Goal: Use online tool/utility

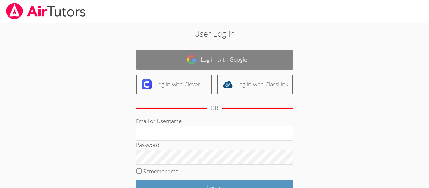
click at [218, 52] on link "Log in with Google" at bounding box center [214, 60] width 157 height 20
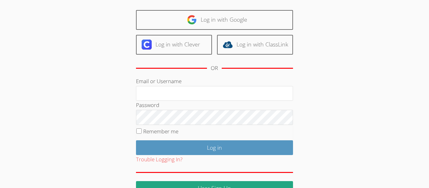
scroll to position [40, 0]
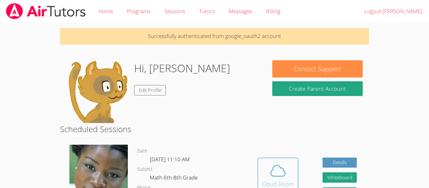
click at [281, 158] on button "Cloud Room" at bounding box center [277, 175] width 41 height 35
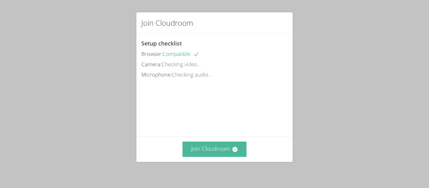
click at [208, 147] on button "Join Cloudroom" at bounding box center [214, 149] width 64 height 15
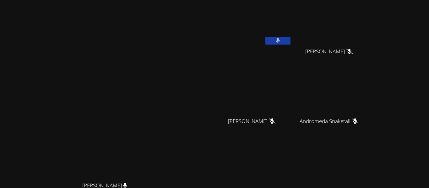
scroll to position [77, 0]
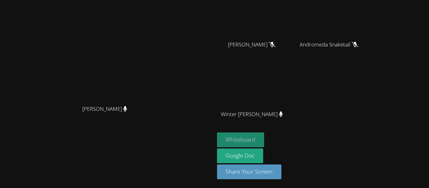
click at [264, 142] on button "Whiteboard" at bounding box center [240, 139] width 47 height 15
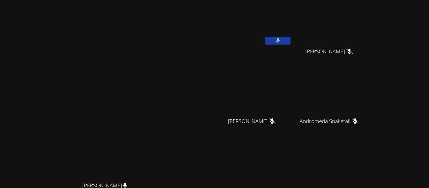
scroll to position [1, 0]
click at [358, 122] on span "Andromeda Snaketail" at bounding box center [328, 120] width 59 height 9
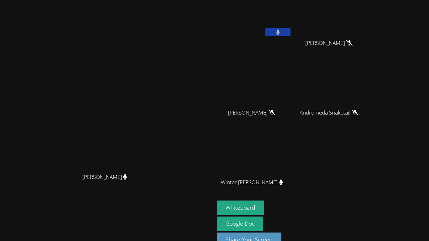
scroll to position [0, 0]
